Goal: Information Seeking & Learning: Learn about a topic

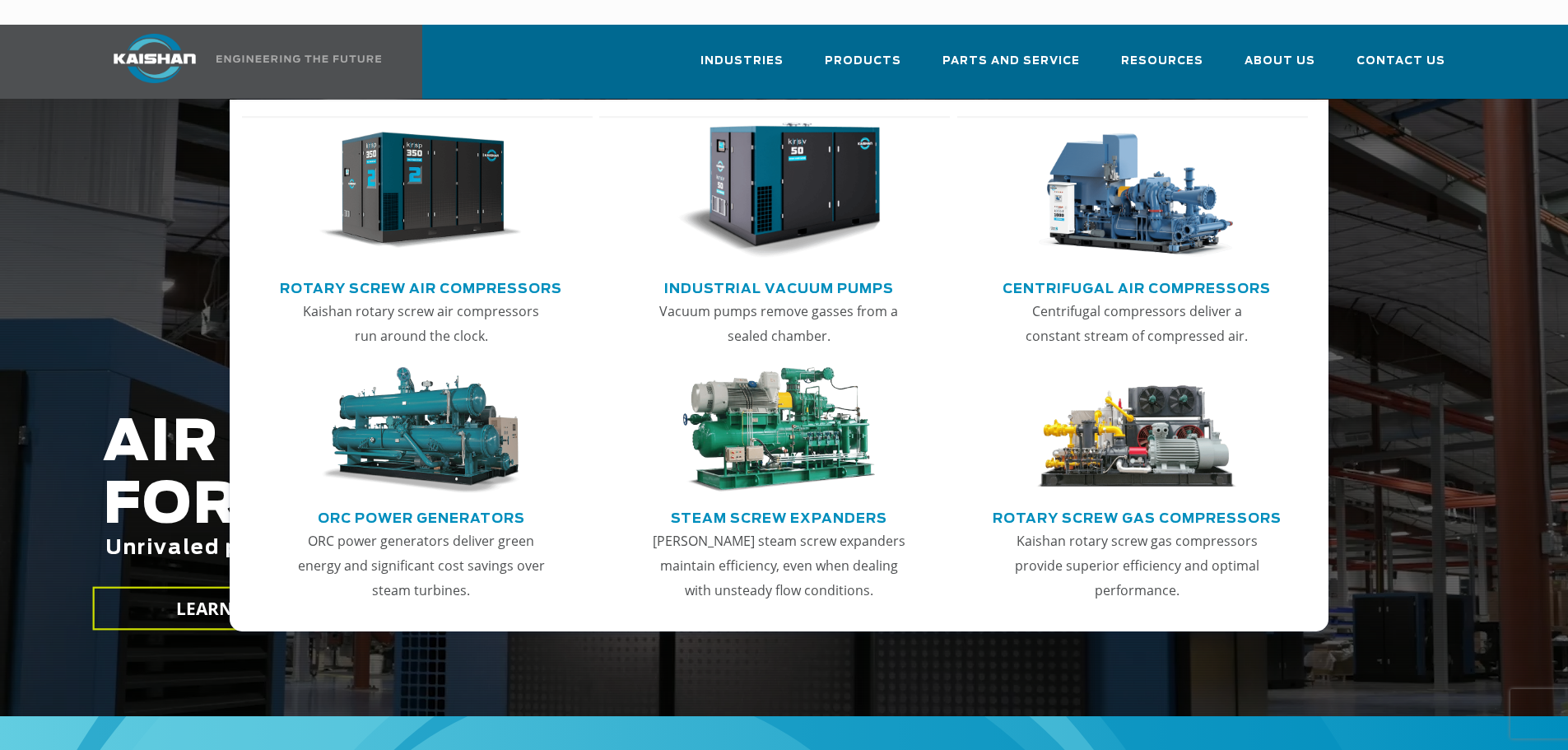
click at [392, 216] on img "Main menu" at bounding box center [420, 191] width 203 height 137
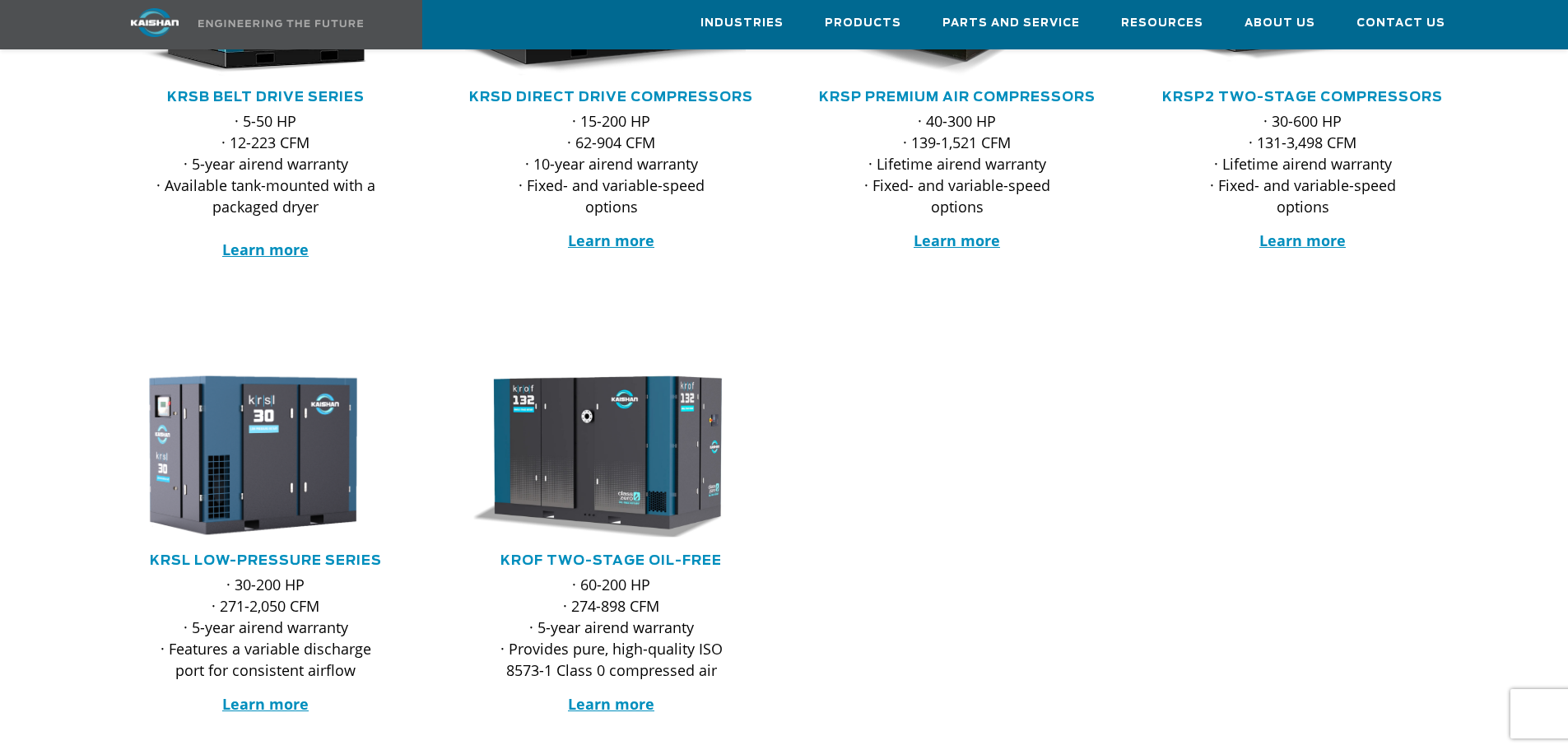
scroll to position [164, 0]
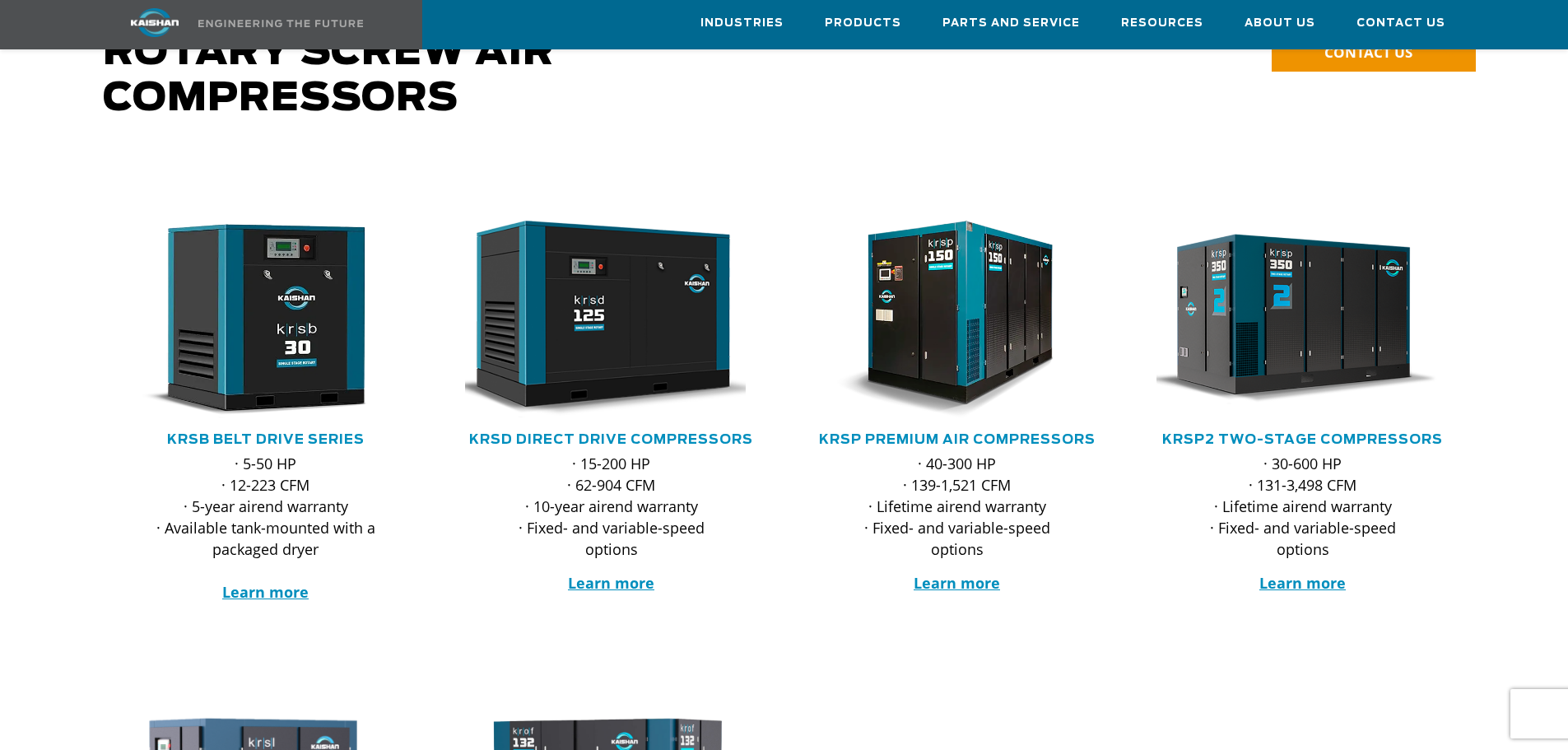
click at [1388, 404] on div ".path{fill:none;stroke:#333;stroke-miterlimit:10;stroke-width:1.5px;}" at bounding box center [1303, 326] width 312 height 210
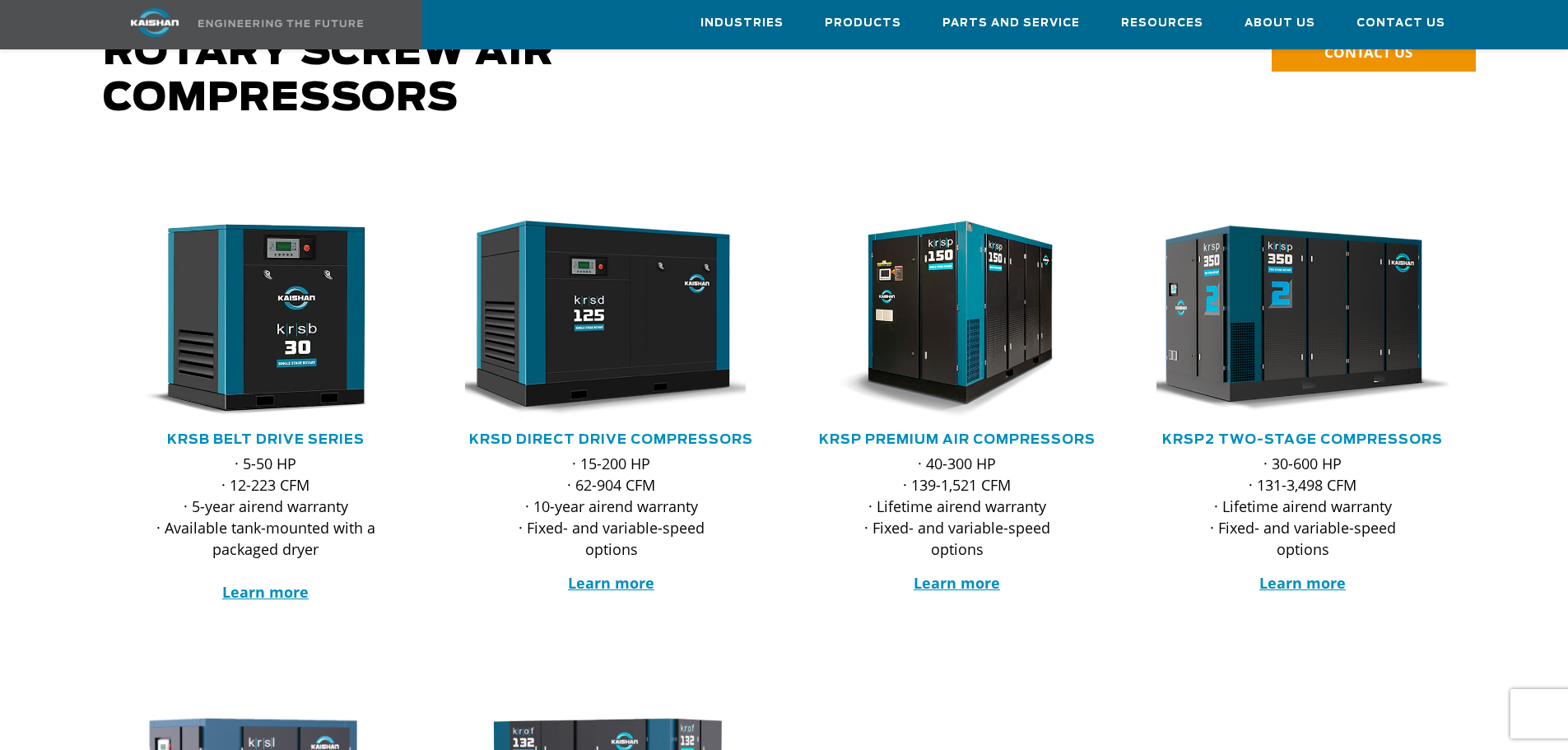
click at [1362, 352] on img at bounding box center [1291, 319] width 323 height 217
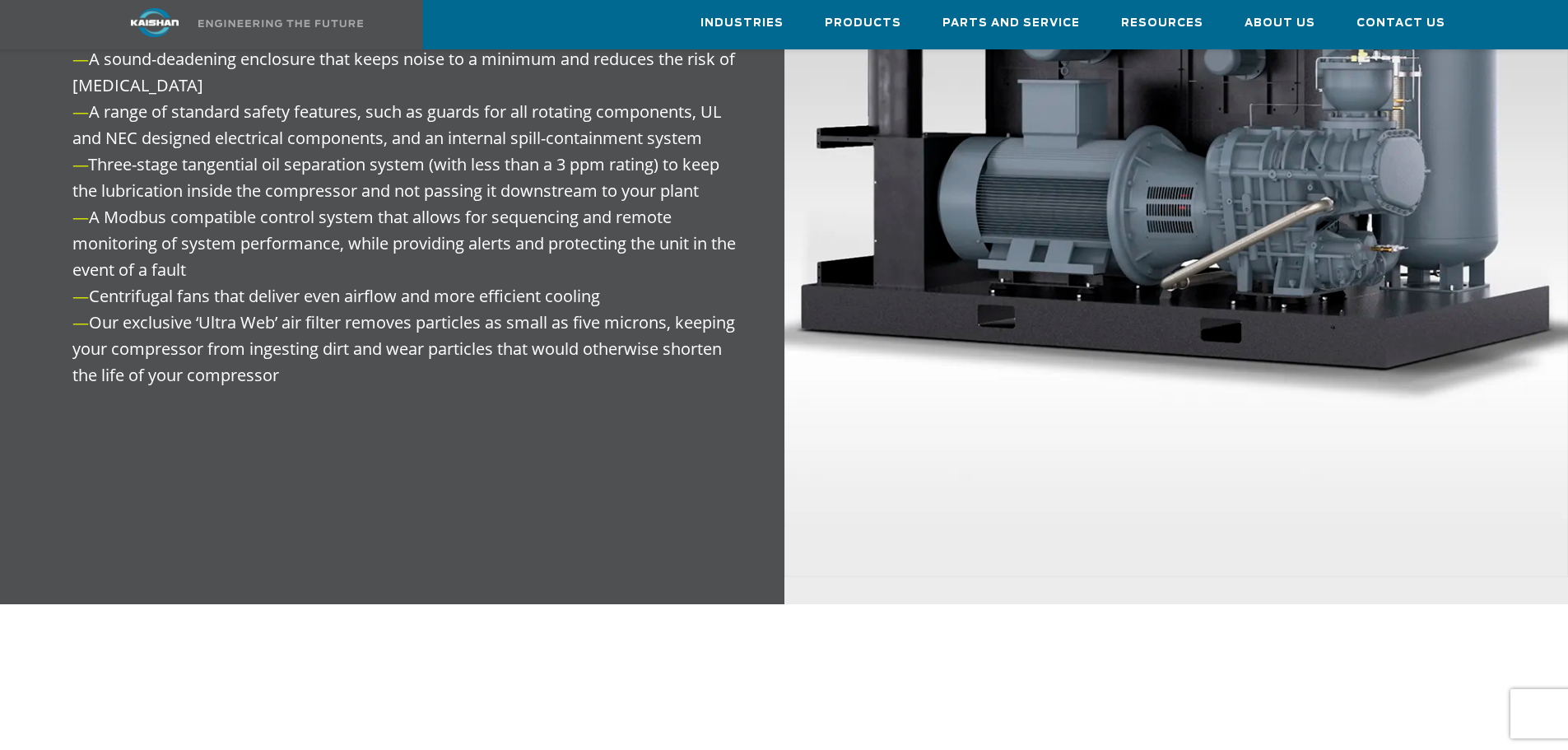
scroll to position [2800, 0]
